Goal: Task Accomplishment & Management: Complete application form

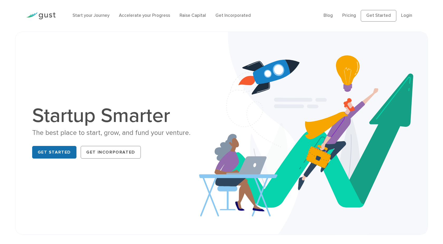
click at [72, 151] on link "Get Started" at bounding box center [54, 152] width 45 height 13
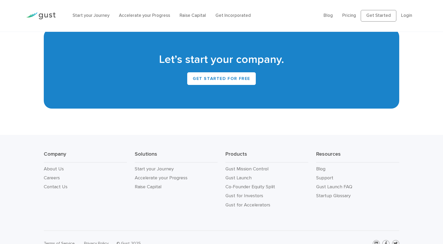
scroll to position [2327, 0]
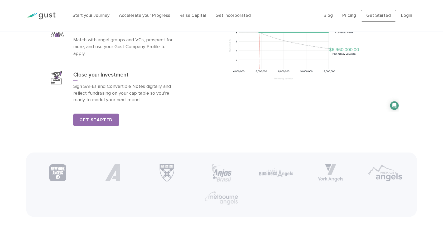
scroll to position [908, 0]
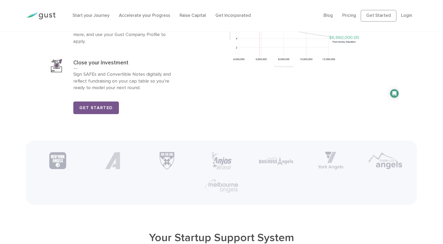
click at [100, 111] on link "Get Started" at bounding box center [96, 108] width 46 height 13
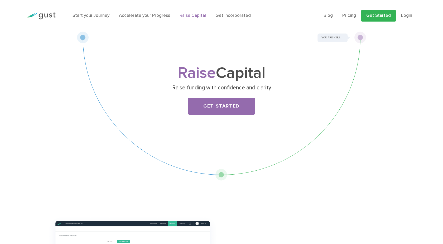
click at [375, 12] on link "Get Started" at bounding box center [378, 16] width 36 height 12
